Goal: Information Seeking & Learning: Learn about a topic

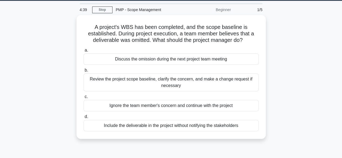
scroll to position [18, 0]
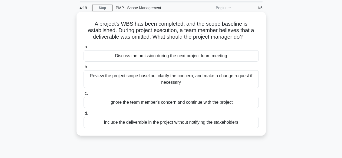
click at [169, 78] on div "Review the project scope baseline, clarify the concern, and make a change reque…" at bounding box center [171, 79] width 175 height 18
click at [84, 69] on input "b. Review the project scope baseline, clarify the concern, and make a change re…" at bounding box center [84, 67] width 0 height 4
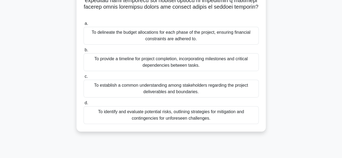
scroll to position [127, 0]
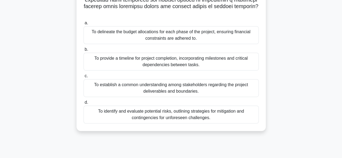
click at [176, 57] on div "To provide a timeline for project completion, incorporating milestones and crit…" at bounding box center [171, 62] width 175 height 18
click at [84, 51] on input "b. To provide a timeline for project completion, incorporating milestones and c…" at bounding box center [84, 50] width 0 height 4
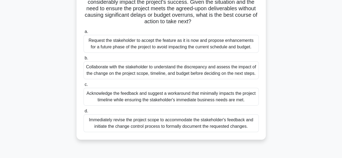
scroll to position [99, 0]
click at [179, 70] on div "Collaborate with the stakeholder to understand the discrepancy and assess the i…" at bounding box center [171, 70] width 175 height 18
click at [84, 60] on input "b. Collaborate with the stakeholder to understand the discrepancy and assess th…" at bounding box center [84, 58] width 0 height 4
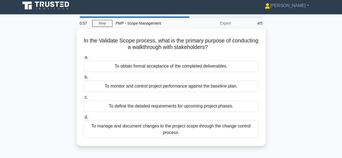
scroll to position [0, 0]
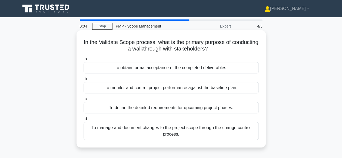
click at [177, 106] on div "To define the detailed requirements for upcoming project phases." at bounding box center [171, 107] width 175 height 11
click at [84, 101] on input "c. To define the detailed requirements for upcoming project phases." at bounding box center [84, 99] width 0 height 4
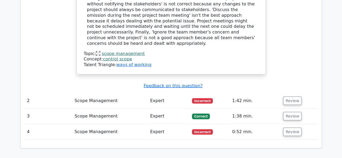
scroll to position [461, 0]
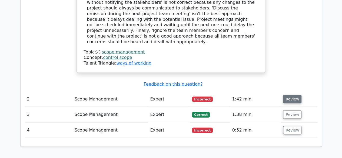
click at [291, 95] on button "Review" at bounding box center [292, 99] width 18 height 8
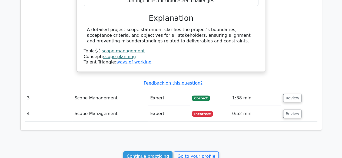
scroll to position [785, 0]
click at [295, 109] on button "Review" at bounding box center [292, 113] width 18 height 8
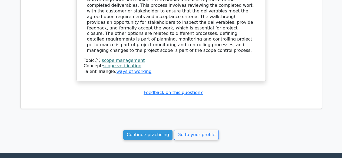
scroll to position [1037, 0]
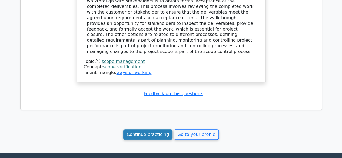
click at [157, 129] on link "Continue practicing" at bounding box center [147, 134] width 49 height 10
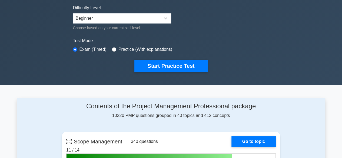
scroll to position [132, 0]
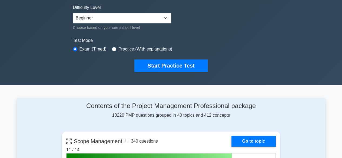
click at [142, 49] on label "Practice (With explanations)" at bounding box center [145, 49] width 54 height 6
click at [112, 48] on input "radio" at bounding box center [114, 49] width 4 height 4
radio input "true"
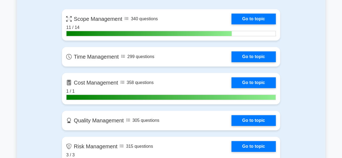
scroll to position [255, 0]
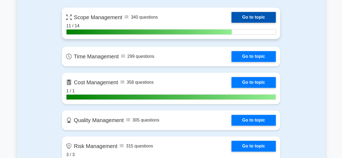
click at [245, 15] on link "Go to topic" at bounding box center [253, 17] width 44 height 11
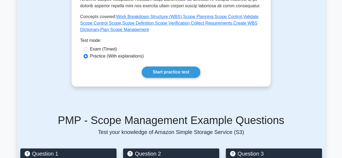
scroll to position [249, 0]
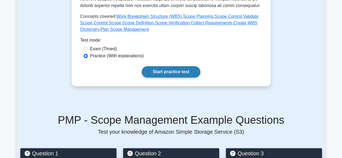
click at [184, 70] on link "Start practice test" at bounding box center [171, 71] width 59 height 11
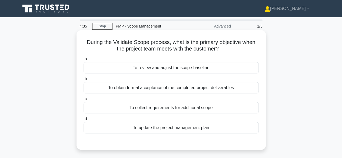
click at [176, 107] on div "To collect requirements for additional scope" at bounding box center [171, 107] width 175 height 11
click at [84, 101] on input "c. To collect requirements for additional scope" at bounding box center [84, 99] width 0 height 4
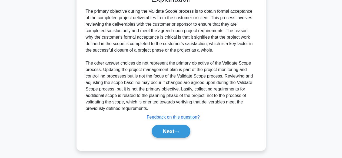
scroll to position [149, 0]
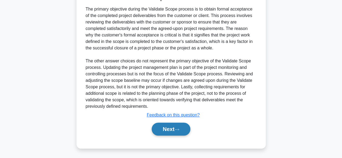
click at [172, 126] on button "Next" at bounding box center [171, 129] width 39 height 13
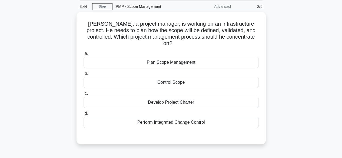
scroll to position [20, 0]
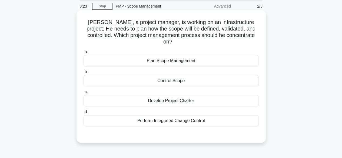
click at [178, 55] on div "Plan Scope Management" at bounding box center [171, 60] width 175 height 11
click at [84, 54] on input "a. Plan Scope Management" at bounding box center [84, 52] width 0 height 4
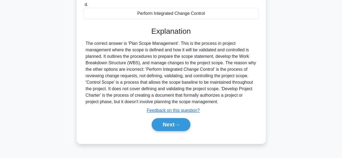
scroll to position [134, 0]
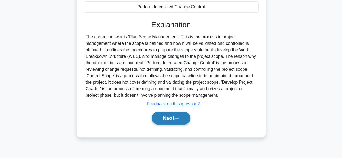
click at [169, 112] on button "Next" at bounding box center [171, 118] width 39 height 13
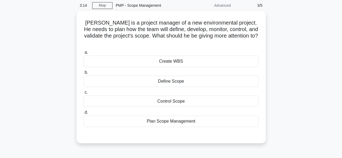
scroll to position [20, 0]
click at [177, 55] on div "Create WBS" at bounding box center [171, 60] width 175 height 11
click at [84, 54] on input "a. Create WBS" at bounding box center [84, 52] width 0 height 4
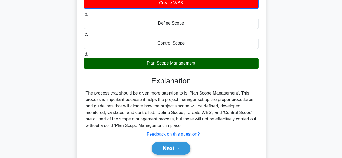
scroll to position [78, 0]
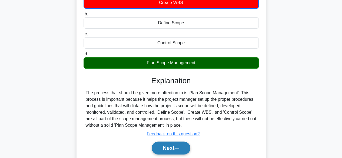
click at [168, 144] on button "Next" at bounding box center [171, 148] width 39 height 13
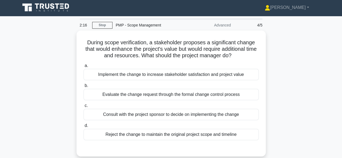
scroll to position [1, 0]
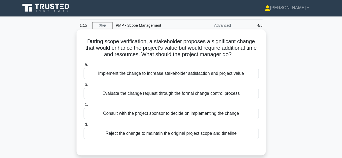
click at [189, 95] on div "Evaluate the change request through the formal change control process" at bounding box center [171, 93] width 175 height 11
click at [84, 86] on input "b. Evaluate the change request through the formal change control process" at bounding box center [84, 85] width 0 height 4
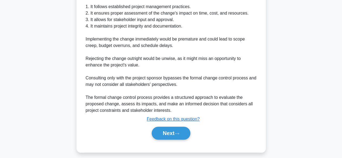
scroll to position [181, 0]
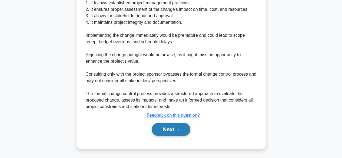
click at [178, 126] on button "Next" at bounding box center [171, 129] width 39 height 13
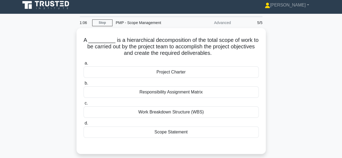
scroll to position [0, 0]
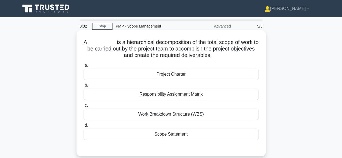
click at [178, 95] on div "Responsibility Assignment Matrix" at bounding box center [171, 94] width 175 height 11
click at [84, 87] on input "b. Responsibility Assignment Matrix" at bounding box center [84, 86] width 0 height 4
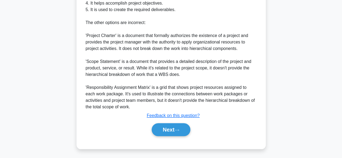
scroll to position [227, 0]
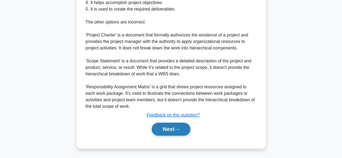
click at [167, 131] on button "Next" at bounding box center [171, 129] width 39 height 13
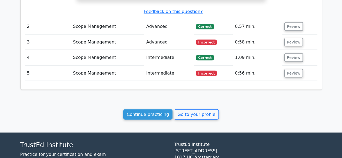
scroll to position [538, 0]
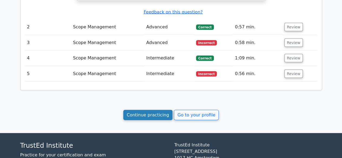
click at [154, 110] on link "Continue practicing" at bounding box center [147, 115] width 49 height 10
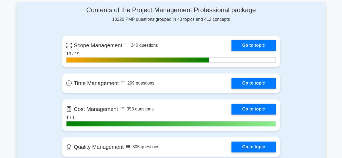
scroll to position [227, 0]
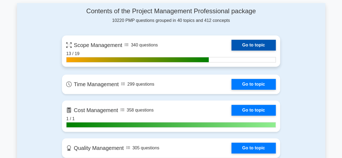
click at [244, 43] on link "Go to topic" at bounding box center [253, 45] width 44 height 11
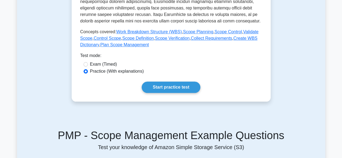
scroll to position [234, 0]
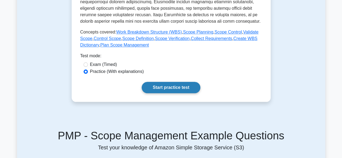
click at [181, 85] on link "Start practice test" at bounding box center [171, 87] width 59 height 11
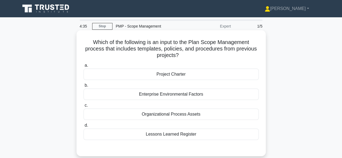
click at [175, 136] on div "Lessons Learned Register" at bounding box center [171, 134] width 175 height 11
click at [84, 127] on input "d. Lessons Learned Register" at bounding box center [84, 126] width 0 height 4
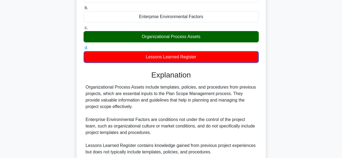
scroll to position [78, 0]
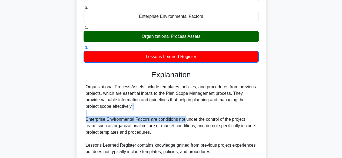
drag, startPoint x: 183, startPoint y: 111, endPoint x: 185, endPoint y: 116, distance: 5.3
click at [185, 116] on div "Organizational Process Assets include templates, policies, and procedures from …" at bounding box center [171, 129] width 171 height 91
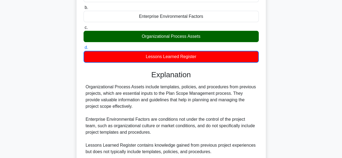
click at [230, 101] on div "Organizational Process Assets include templates, policies, and procedures from …" at bounding box center [171, 129] width 171 height 91
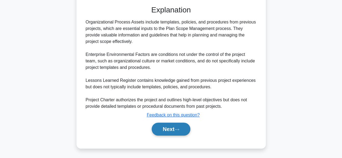
click at [178, 134] on button "Next" at bounding box center [171, 129] width 39 height 13
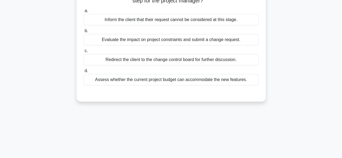
scroll to position [0, 0]
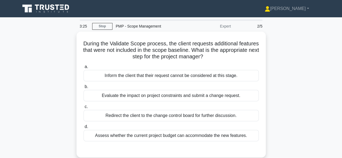
click at [209, 67] on label "a. Inform the client that their request cannot be considered at this stage." at bounding box center [171, 73] width 175 height 18
click at [84, 67] on input "a. Inform the client that their request cannot be considered at this stage." at bounding box center [84, 67] width 0 height 4
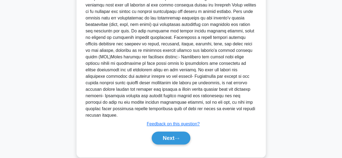
scroll to position [168, 0]
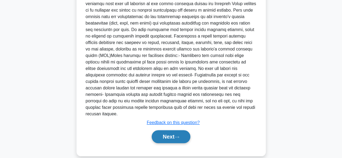
click at [171, 132] on button "Next" at bounding box center [171, 136] width 39 height 13
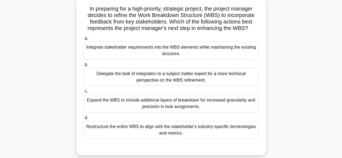
scroll to position [0, 0]
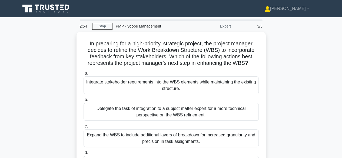
click at [171, 132] on div "Expand the WBS to include additional layers of breakdown for increased granular…" at bounding box center [171, 138] width 175 height 18
click at [84, 128] on input "c. Expand the WBS to include additional layers of breakdown for increased granu…" at bounding box center [84, 127] width 0 height 4
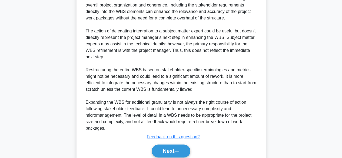
scroll to position [213, 0]
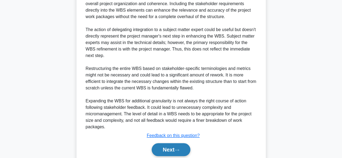
click at [175, 147] on button "Next" at bounding box center [171, 149] width 39 height 13
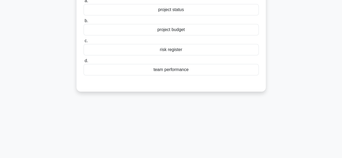
scroll to position [0, 0]
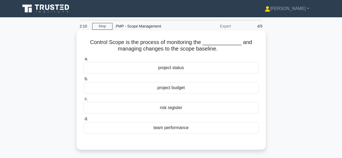
click at [175, 127] on div "team performance" at bounding box center [171, 127] width 175 height 11
click at [84, 121] on input "d. team performance" at bounding box center [84, 119] width 0 height 4
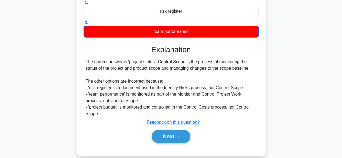
scroll to position [97, 0]
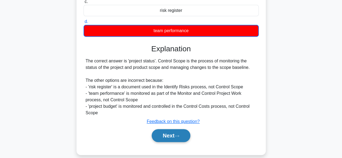
click at [164, 136] on button "Next" at bounding box center [171, 135] width 39 height 13
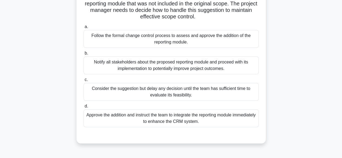
scroll to position [52, 0]
click at [228, 66] on div "Notify all stakeholders about the proposed reporting module and proceed with it…" at bounding box center [171, 65] width 175 height 18
click at [84, 55] on input "b. Notify all stakeholders about the proposed reporting module and proceed with…" at bounding box center [84, 53] width 0 height 4
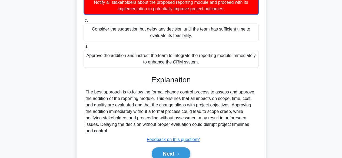
scroll to position [112, 0]
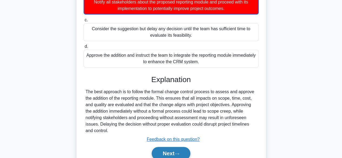
click at [172, 149] on button "Next" at bounding box center [171, 153] width 39 height 13
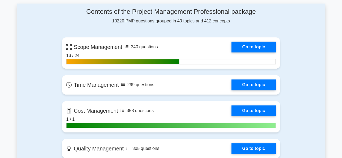
scroll to position [226, 0]
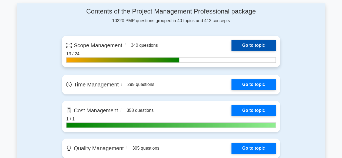
click at [247, 45] on link "Go to topic" at bounding box center [253, 45] width 44 height 11
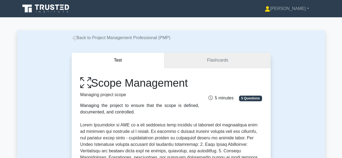
click at [217, 62] on link "Flashcards" at bounding box center [217, 60] width 106 height 15
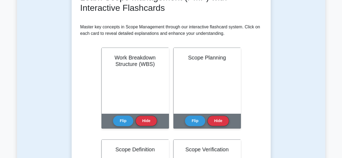
scroll to position [89, 0]
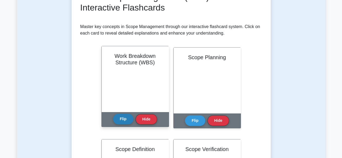
click at [121, 119] on button "Flip" at bounding box center [123, 119] width 20 height 11
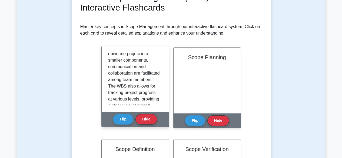
scroll to position [139, 0]
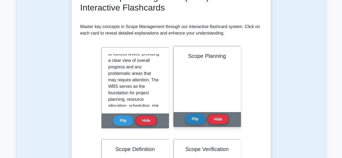
click at [194, 118] on button "Flip" at bounding box center [195, 119] width 20 height 11
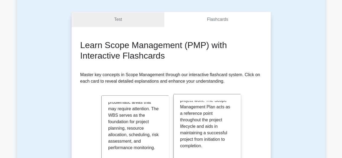
scroll to position [0, 0]
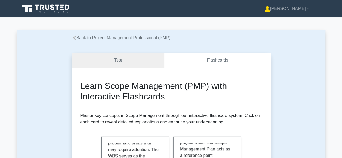
click at [147, 62] on link "Test" at bounding box center [118, 60] width 93 height 15
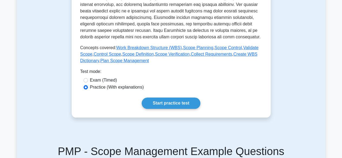
scroll to position [218, 0]
click at [169, 103] on link "Start practice test" at bounding box center [171, 102] width 59 height 11
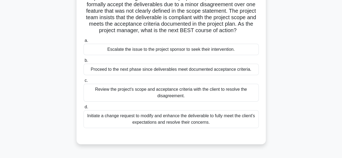
scroll to position [62, 0]
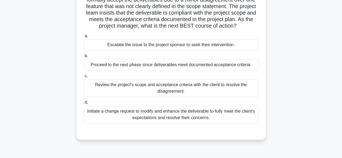
click at [171, 89] on div "Review the project's scope and acceptance criteria with the client to resolve t…" at bounding box center [171, 88] width 175 height 18
click at [84, 78] on input "c. Review the project's scope and acceptance criteria with the client to resolv…" at bounding box center [84, 76] width 0 height 4
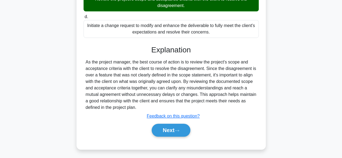
scroll to position [148, 0]
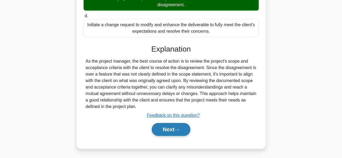
click at [167, 129] on button "Next" at bounding box center [171, 129] width 39 height 13
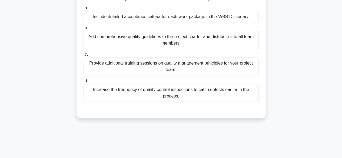
scroll to position [66, 0]
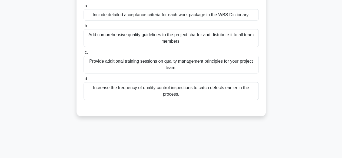
click at [185, 96] on div "Increase the frequency of quality control inspections to catch defects earlier …" at bounding box center [171, 91] width 175 height 18
click at [84, 81] on input "d. Increase the frequency of quality control inspections to catch defects earli…" at bounding box center [84, 79] width 0 height 4
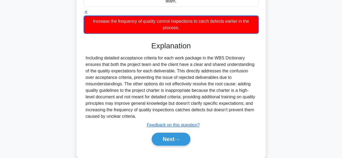
scroll to position [149, 0]
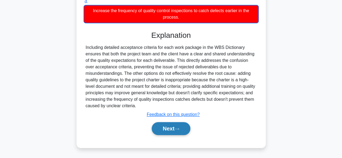
click at [166, 128] on button "Next" at bounding box center [171, 128] width 39 height 13
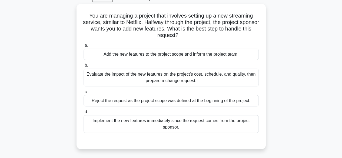
scroll to position [29, 0]
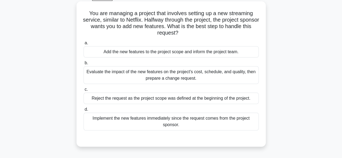
click at [174, 72] on div "Evaluate the impact of the new features on the project's cost, schedule, and qu…" at bounding box center [171, 75] width 175 height 18
click at [84, 65] on input "b. Evaluate the impact of the new features on the project's cost, schedule, and…" at bounding box center [84, 63] width 0 height 4
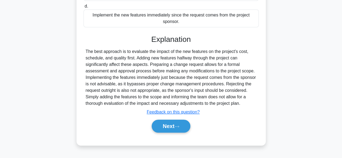
scroll to position [134, 0]
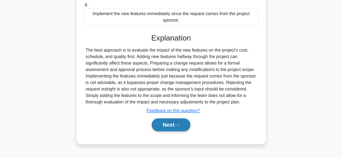
click at [168, 121] on button "Next" at bounding box center [171, 124] width 39 height 13
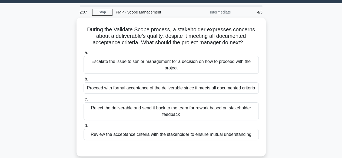
scroll to position [0, 0]
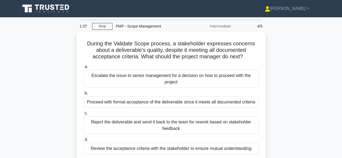
drag, startPoint x: 168, startPoint y: 121, endPoint x: 285, endPoint y: 72, distance: 126.8
click at [285, 72] on div "During the Validate Scope process, a stakeholder expresses concerns about a del…" at bounding box center [171, 104] width 308 height 145
drag, startPoint x: 285, startPoint y: 72, endPoint x: 300, endPoint y: 72, distance: 15.4
click at [300, 72] on div "During the Validate Scope process, a stakeholder expresses concerns about a del…" at bounding box center [171, 104] width 308 height 145
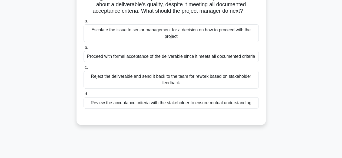
scroll to position [46, 0]
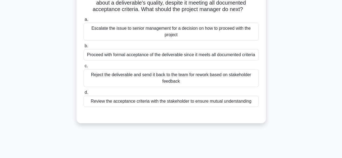
click at [244, 103] on div "Review the acceptance criteria with the stakeholder to ensure mutual understand…" at bounding box center [171, 101] width 175 height 11
click at [84, 94] on input "d. Review the acceptance criteria with the stakeholder to ensure mutual underst…" at bounding box center [84, 93] width 0 height 4
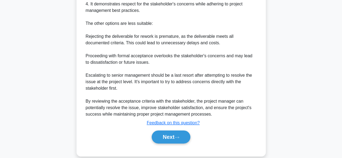
scroll to position [245, 0]
click at [165, 136] on button "Next" at bounding box center [171, 136] width 39 height 13
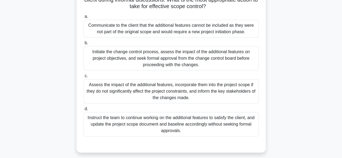
scroll to position [67, 0]
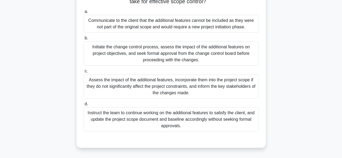
click at [224, 58] on div "Initiate the change control process, assess the impact of the additional featur…" at bounding box center [171, 53] width 175 height 24
click at [84, 40] on input "b. Initiate the change control process, assess the impact of the additional fea…" at bounding box center [84, 38] width 0 height 4
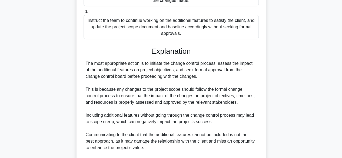
scroll to position [246, 0]
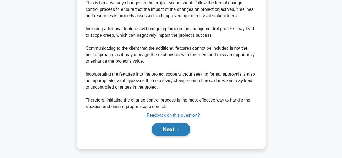
click at [169, 129] on button "Next" at bounding box center [171, 129] width 39 height 13
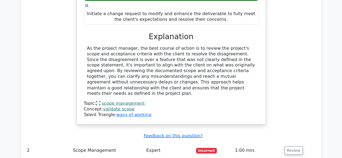
scroll to position [426, 0]
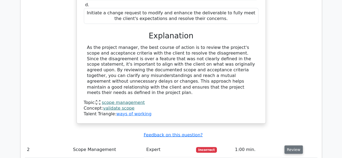
click at [295, 145] on button "Review" at bounding box center [293, 149] width 18 height 8
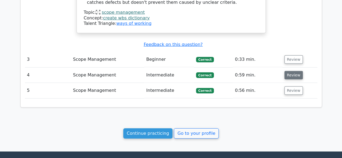
scroll to position [799, 0]
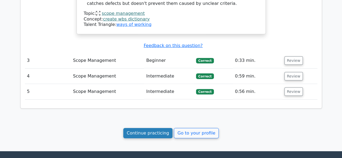
click at [166, 128] on link "Continue practicing" at bounding box center [147, 133] width 49 height 10
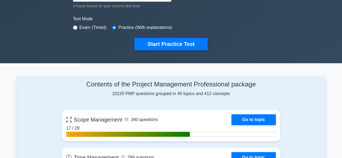
scroll to position [199, 0]
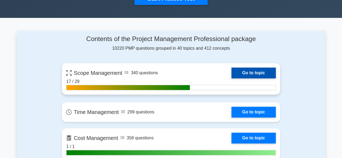
click at [240, 74] on link "Go to topic" at bounding box center [253, 73] width 44 height 11
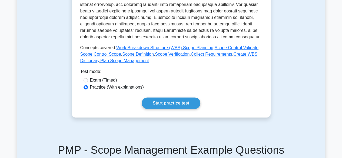
scroll to position [219, 0]
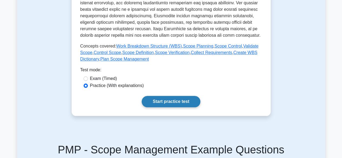
click at [189, 102] on link "Start practice test" at bounding box center [171, 101] width 59 height 11
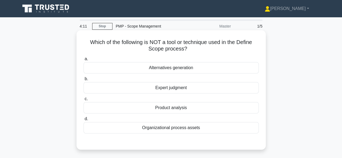
click at [186, 67] on div "Alternatives generation" at bounding box center [171, 67] width 175 height 11
click at [84, 61] on input "a. Alternatives generation" at bounding box center [84, 59] width 0 height 4
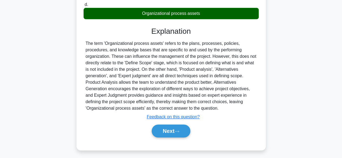
scroll to position [116, 0]
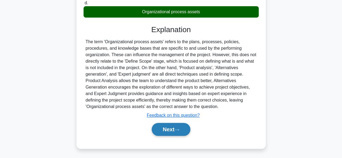
click at [167, 130] on button "Next" at bounding box center [171, 129] width 39 height 13
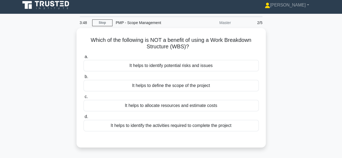
scroll to position [0, 0]
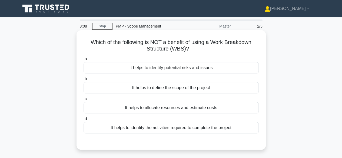
click at [212, 107] on div "It helps to allocate resources and estimate costs" at bounding box center [171, 107] width 175 height 11
click at [84, 101] on input "c. It helps to allocate resources and estimate costs" at bounding box center [84, 99] width 0 height 4
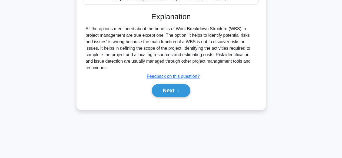
scroll to position [130, 0]
click at [166, 92] on button "Next" at bounding box center [171, 90] width 39 height 13
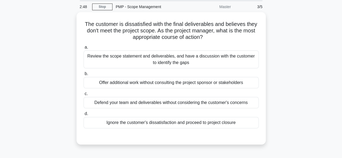
scroll to position [20, 0]
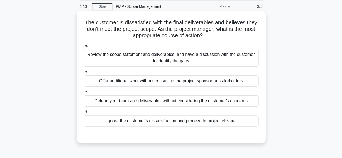
click at [196, 59] on div "Review the scope statement and deliverables, and have a discussion with the cus…" at bounding box center [171, 58] width 175 height 18
click at [84, 48] on input "a. Review the scope statement and deliverables, and have a discussion with the …" at bounding box center [84, 46] width 0 height 4
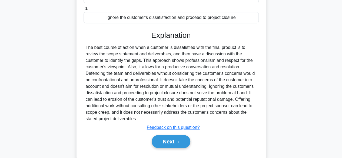
scroll to position [124, 0]
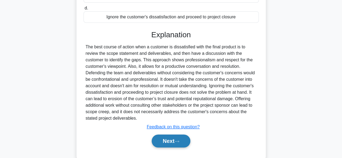
click at [167, 142] on button "Next" at bounding box center [171, 141] width 39 height 13
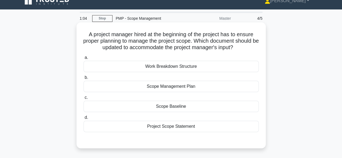
scroll to position [8, 0]
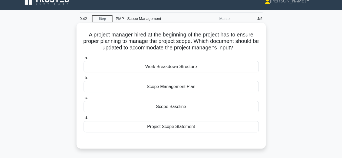
click at [189, 69] on div "Work Breakdown Structure" at bounding box center [171, 66] width 175 height 11
click at [84, 60] on input "a. Work Breakdown Structure" at bounding box center [84, 58] width 0 height 4
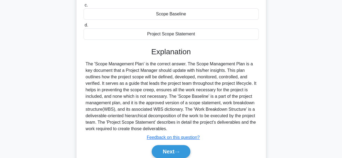
scroll to position [134, 0]
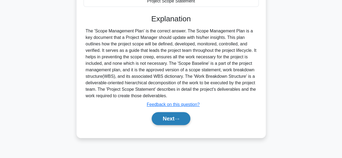
click at [175, 116] on button "Next" at bounding box center [171, 118] width 39 height 13
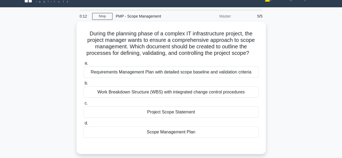
scroll to position [10, 0]
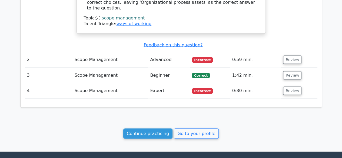
scroll to position [471, 0]
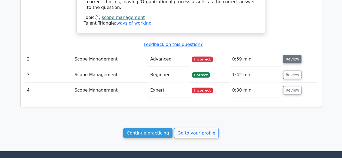
click at [295, 55] on button "Review" at bounding box center [292, 59] width 18 height 8
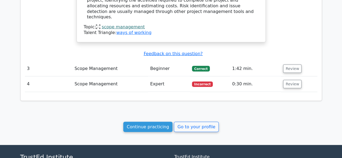
scroll to position [681, 0]
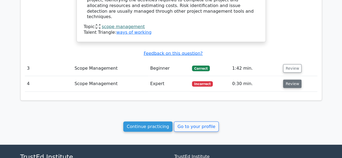
click at [289, 80] on button "Review" at bounding box center [292, 84] width 18 height 8
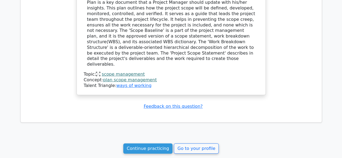
scroll to position [908, 0]
